Goal: Navigation & Orientation: Find specific page/section

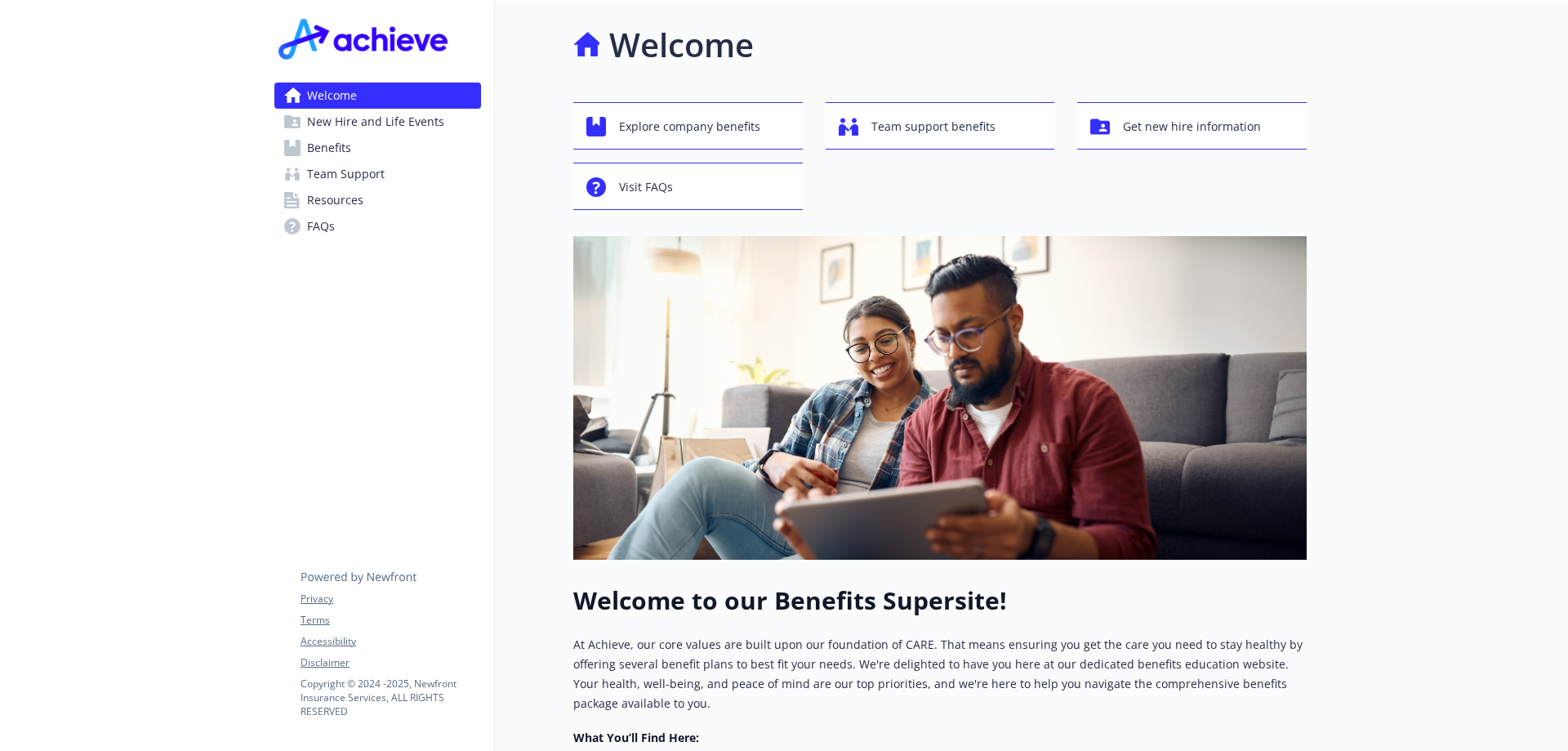
click at [374, 137] on link "Benefits" at bounding box center [377, 148] width 207 height 26
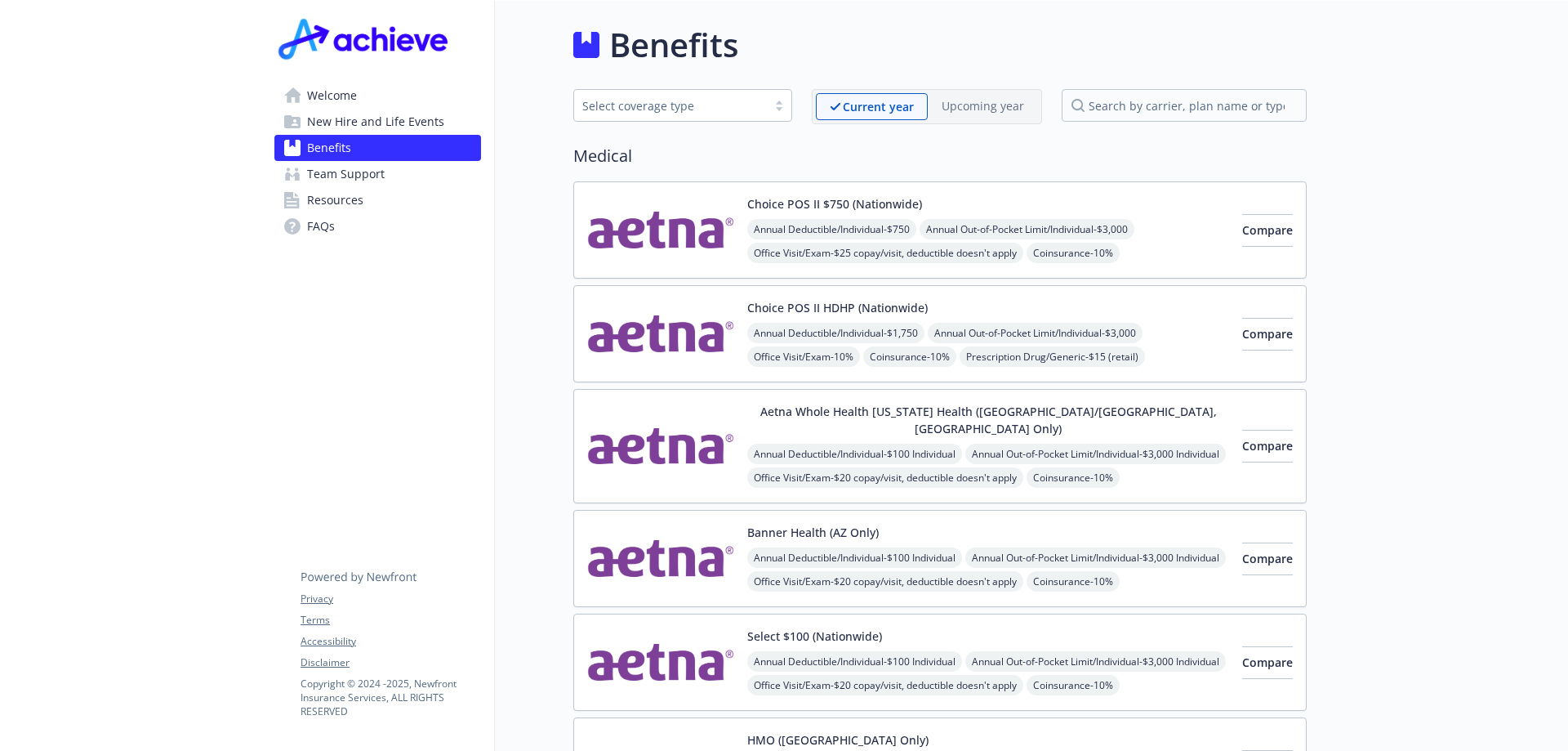
click at [351, 94] on span "Welcome" at bounding box center [331, 96] width 49 height 26
